Goal: Task Accomplishment & Management: Use online tool/utility

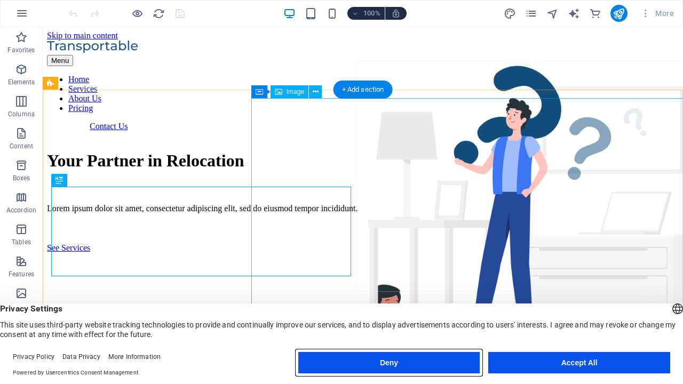
click at [389, 363] on button "Deny" at bounding box center [389, 362] width 182 height 21
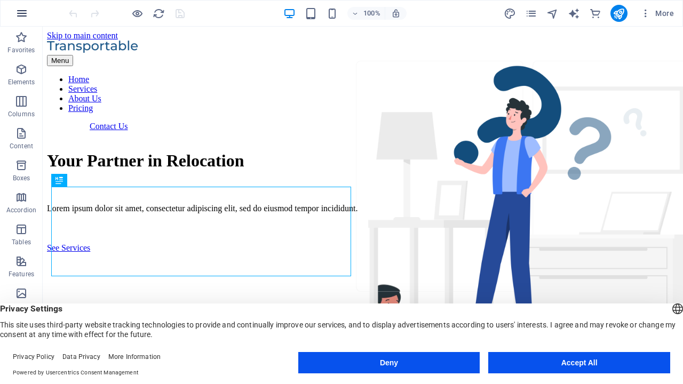
click at [22, 13] on icon "button" at bounding box center [21, 13] width 13 height 13
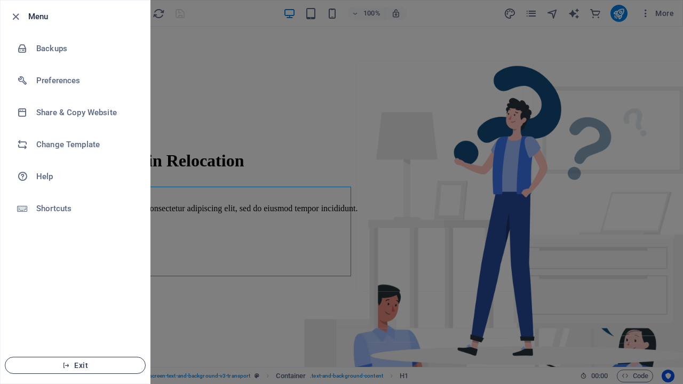
click at [75, 365] on span "Exit" at bounding box center [75, 365] width 123 height 9
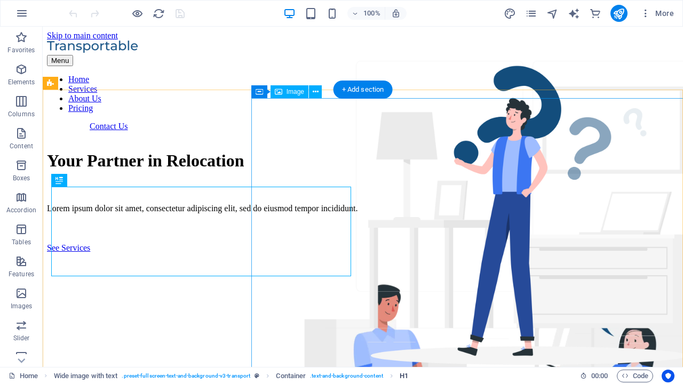
click at [404, 375] on span "H1" at bounding box center [403, 376] width 9 height 13
